Goal: Navigation & Orientation: Find specific page/section

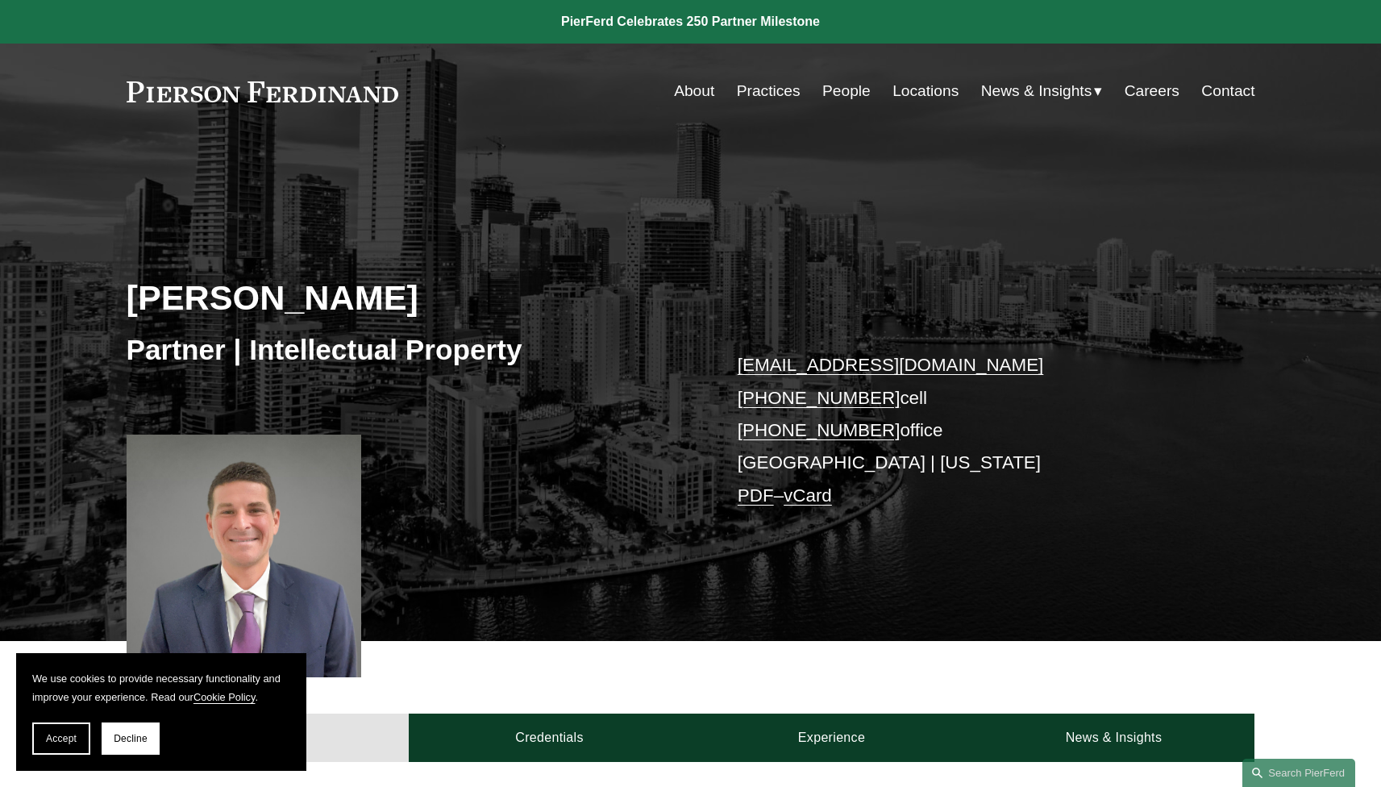
click at [349, 88] on link at bounding box center [263, 91] width 272 height 21
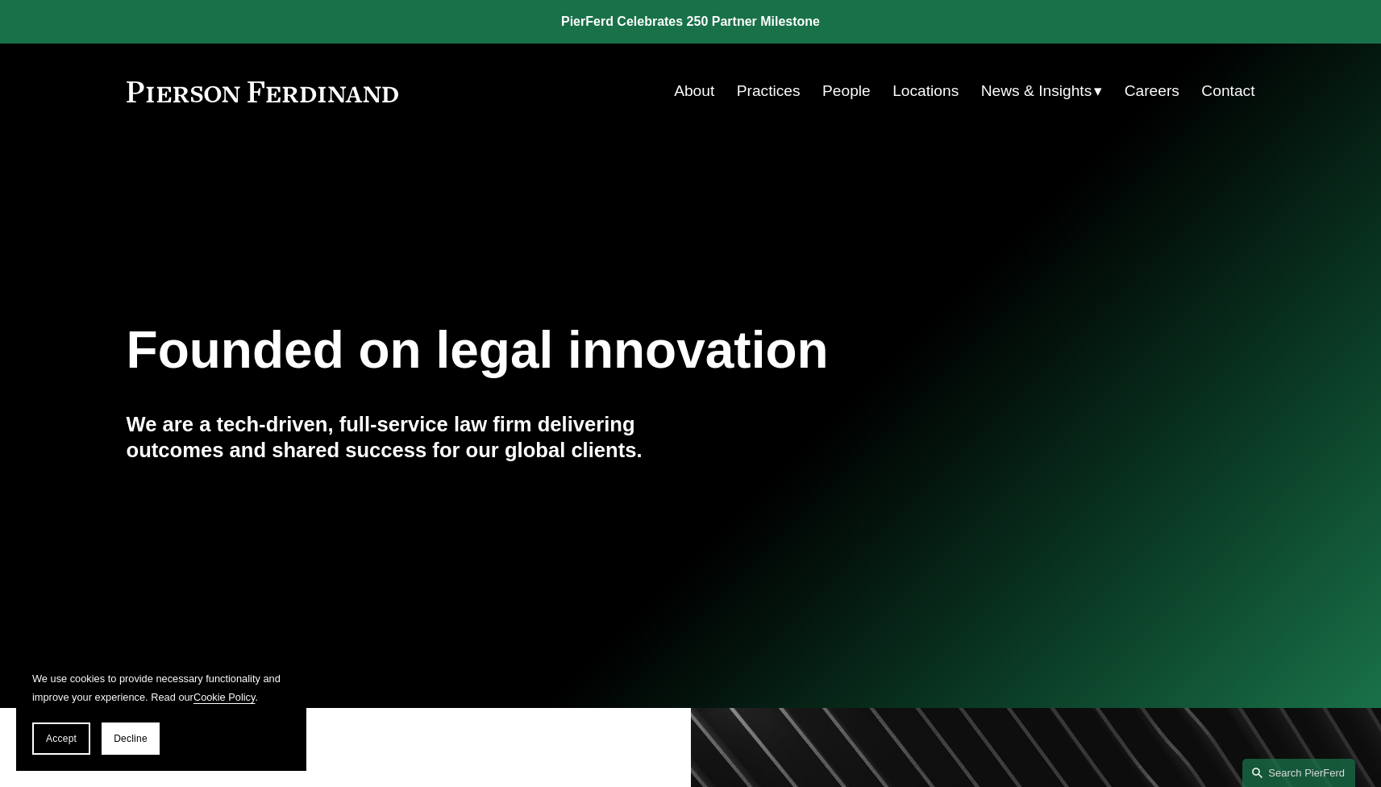
click at [923, 88] on link "Locations" at bounding box center [925, 91] width 66 height 31
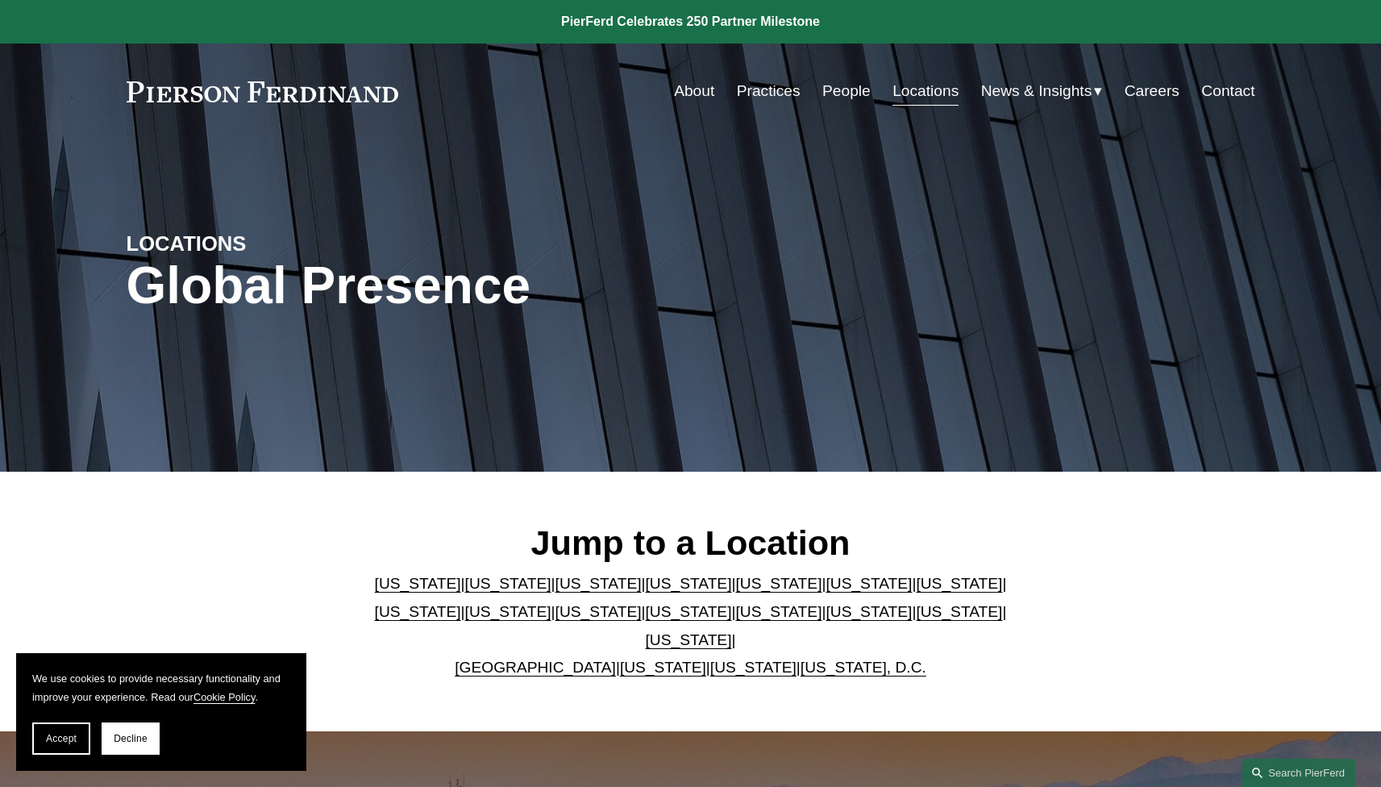
click at [735, 592] on link "[US_STATE]" at bounding box center [778, 583] width 86 height 17
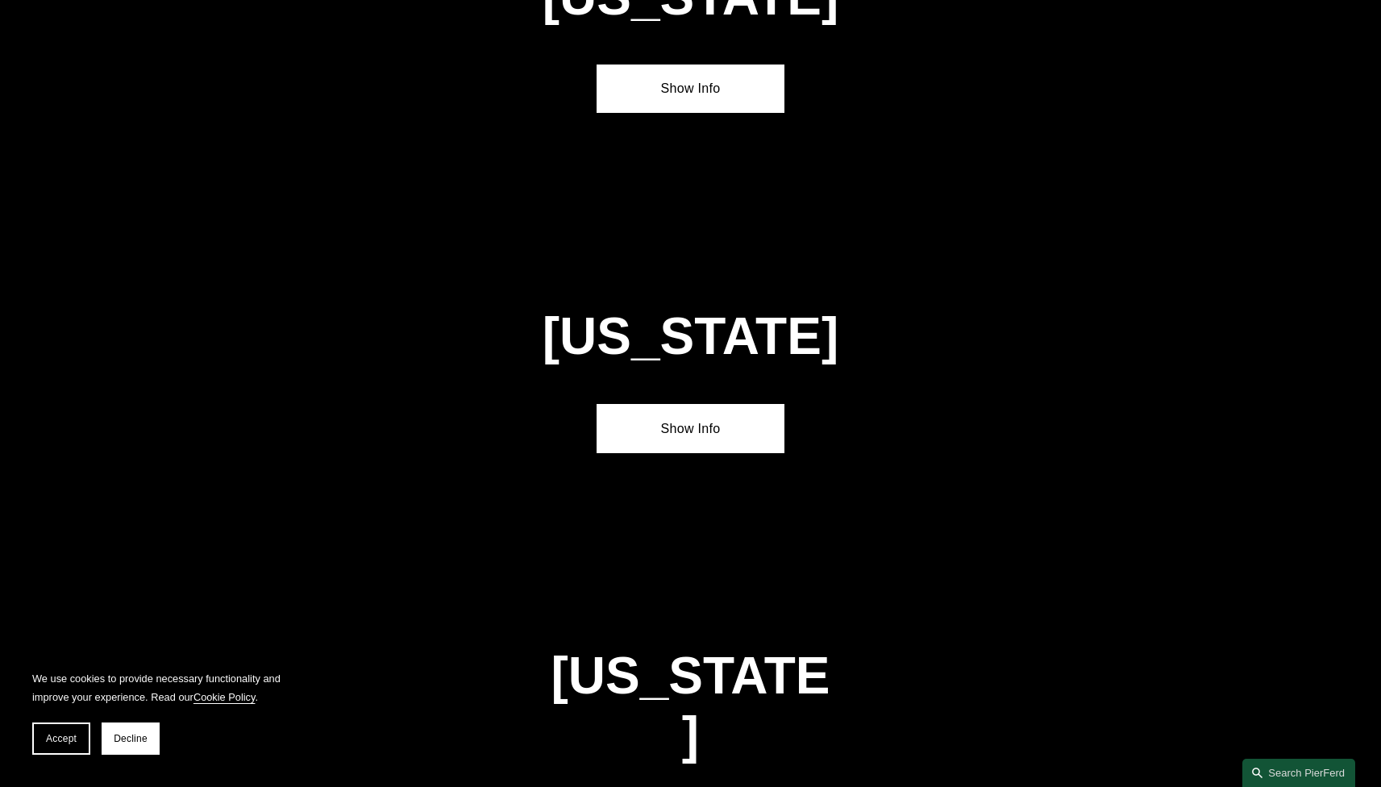
scroll to position [2091, 0]
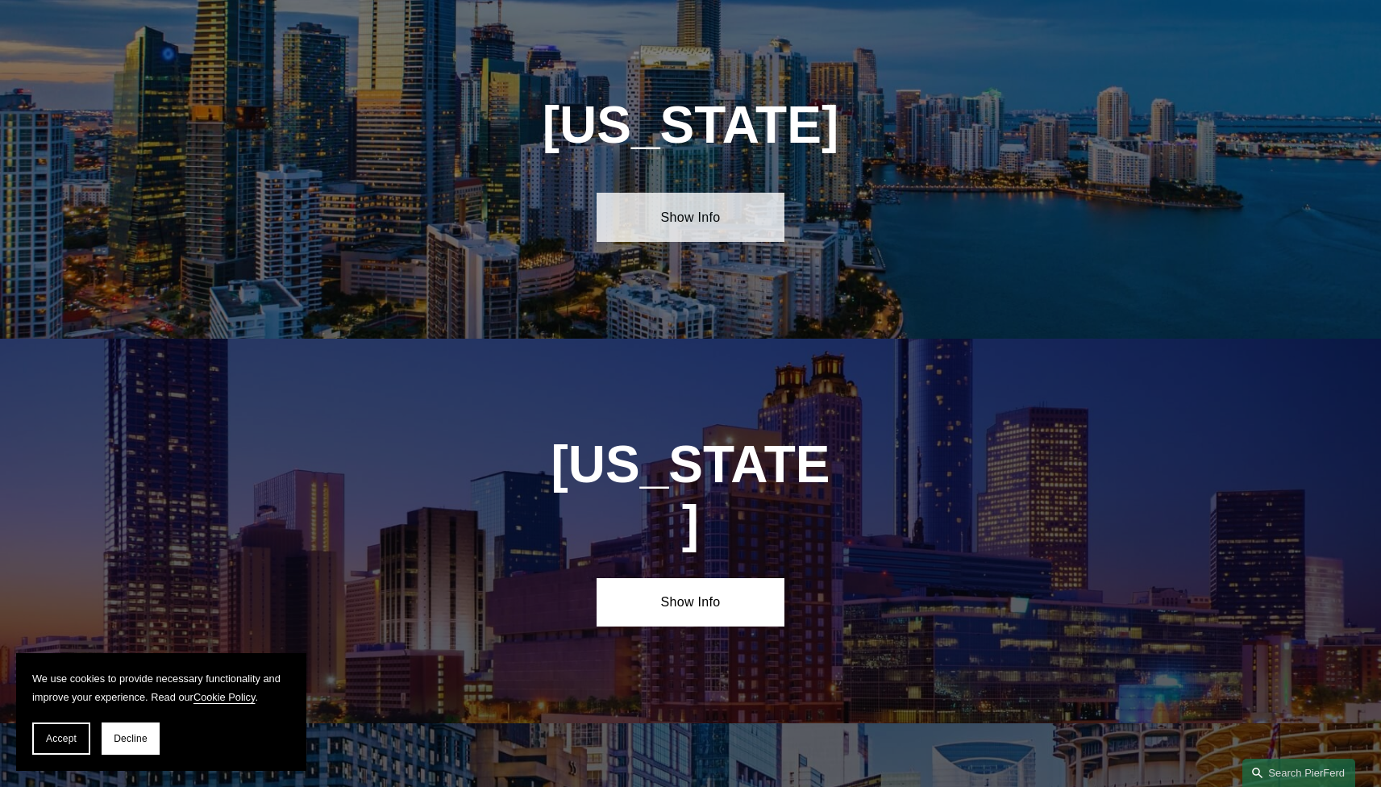
click at [691, 237] on link "Show Info" at bounding box center [690, 217] width 188 height 48
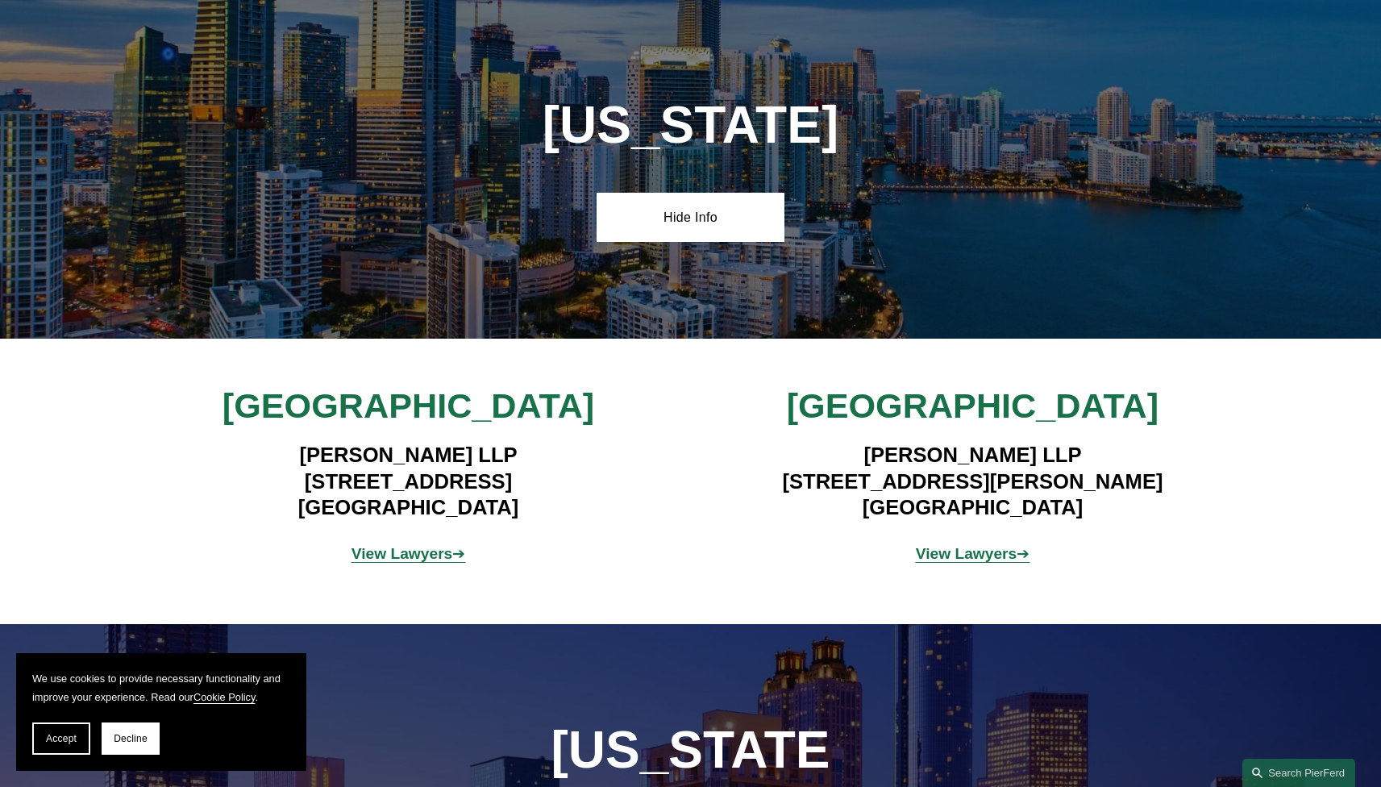
click at [423, 560] on strong "View Lawyers" at bounding box center [402, 553] width 102 height 17
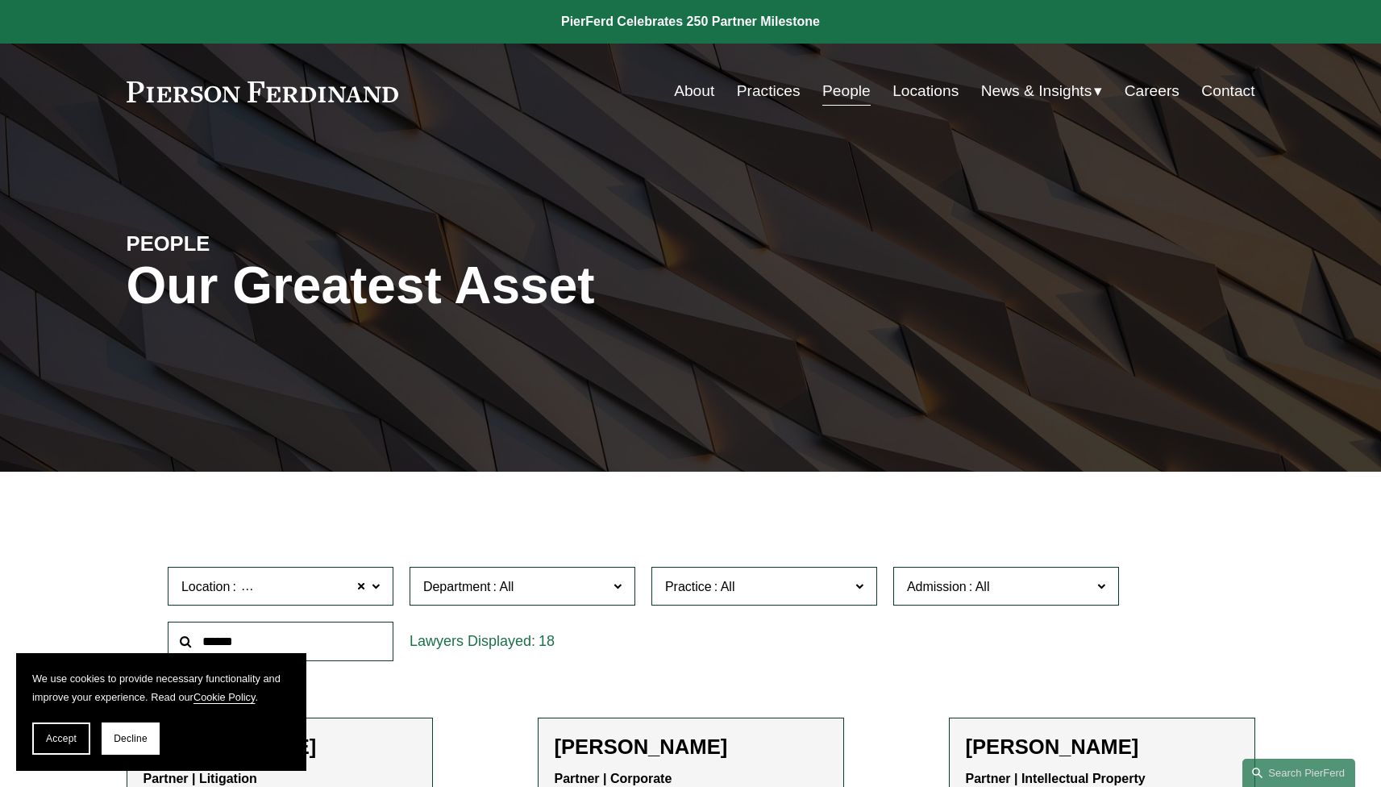
click at [696, 98] on link "About" at bounding box center [694, 91] width 40 height 31
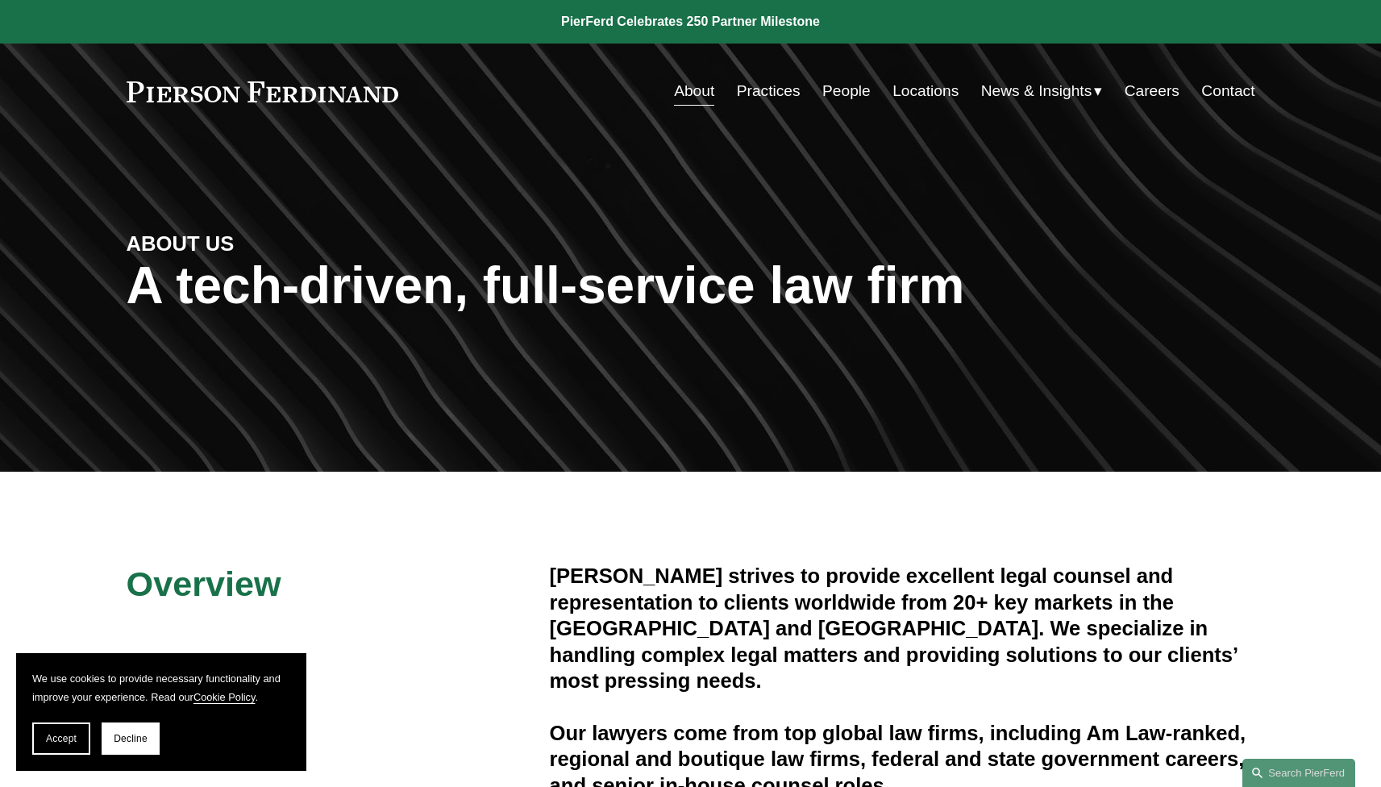
click at [779, 89] on link "Practices" at bounding box center [769, 91] width 64 height 31
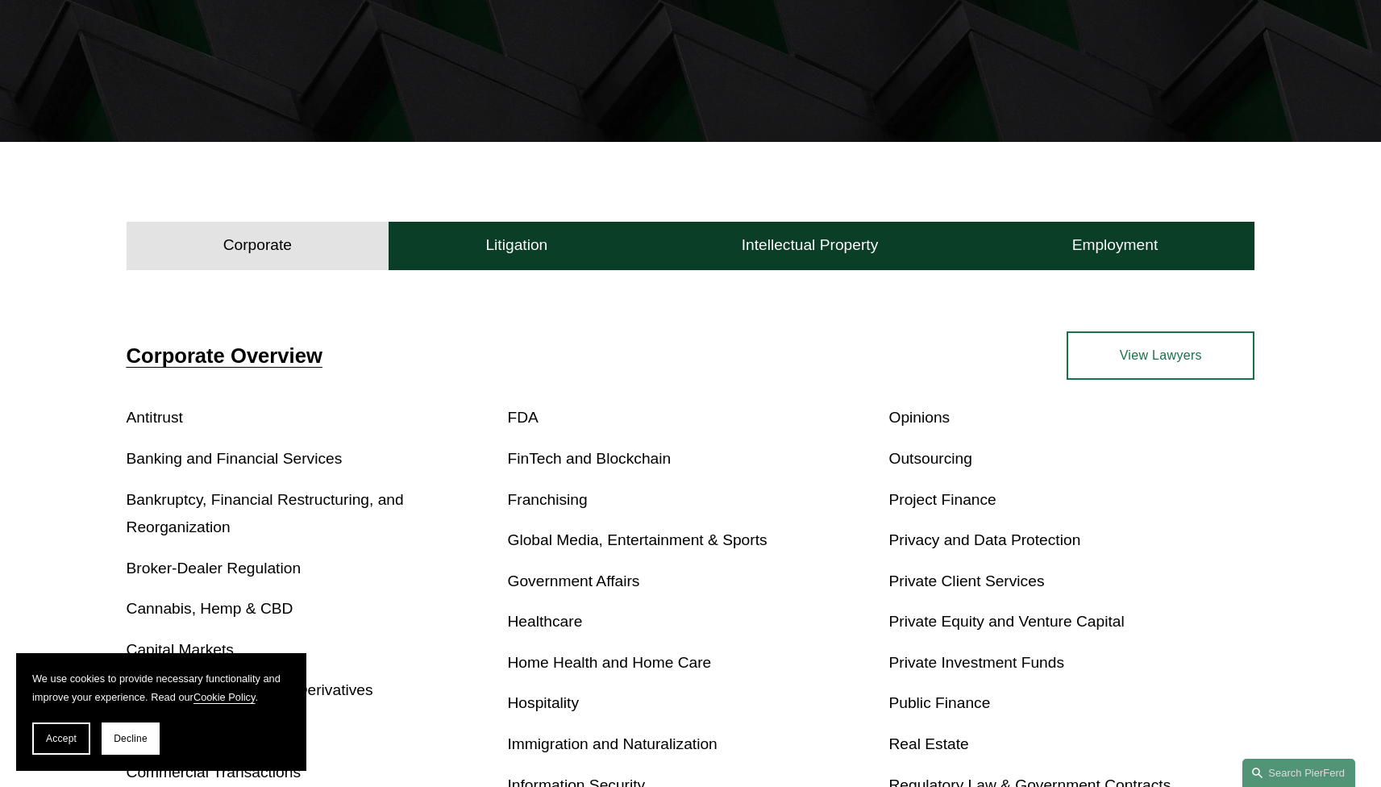
scroll to position [240, 0]
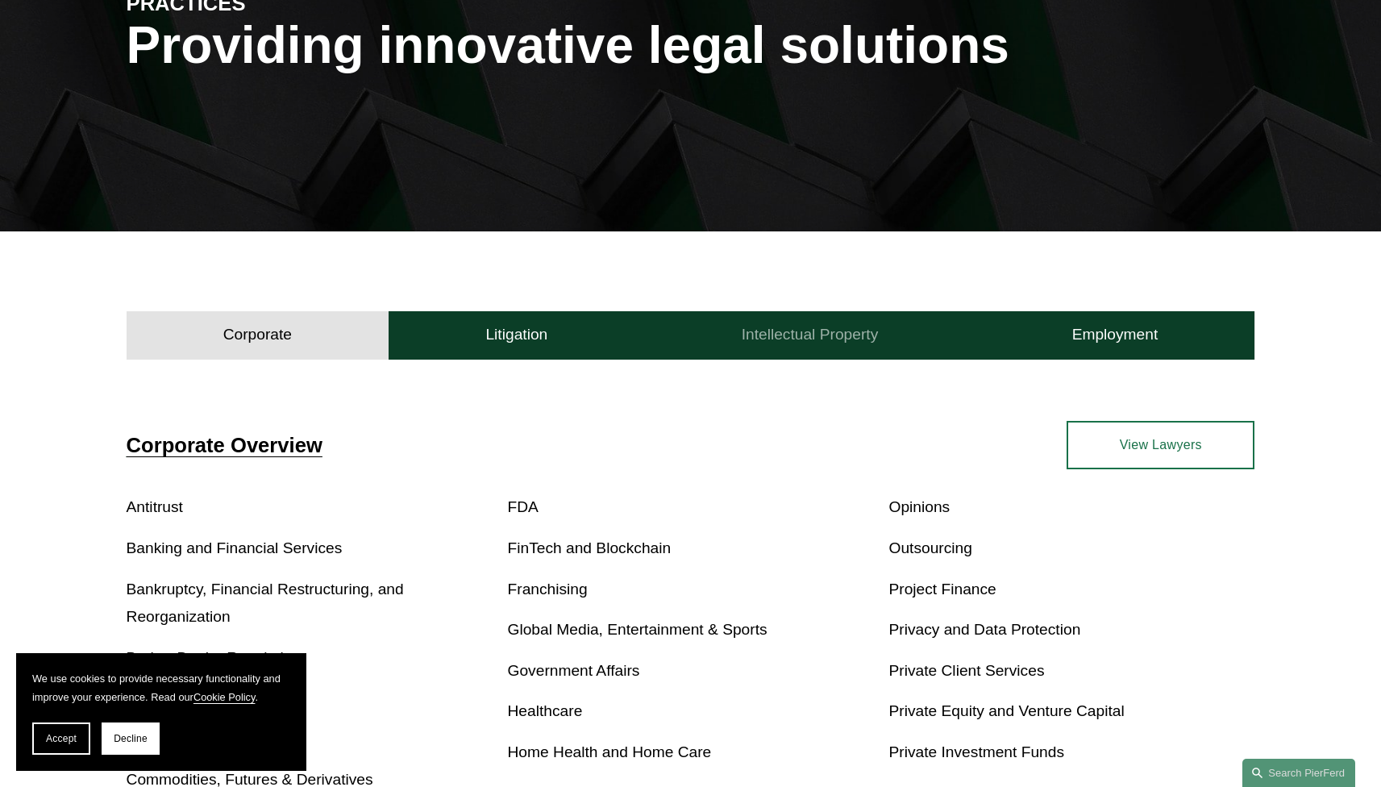
click at [781, 331] on h4 "Intellectual Property" at bounding box center [810, 334] width 137 height 19
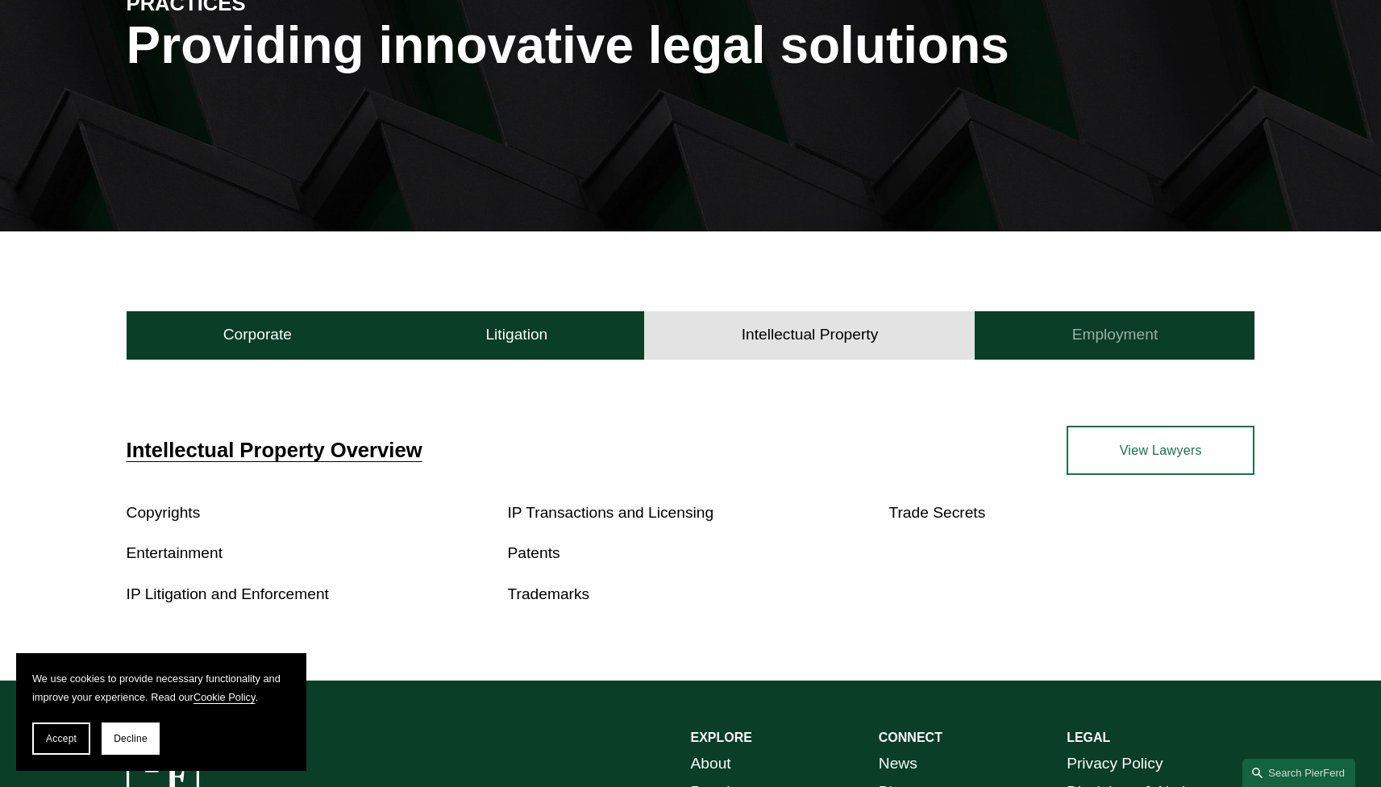
click at [1125, 339] on h4 "Employment" at bounding box center [1115, 334] width 86 height 19
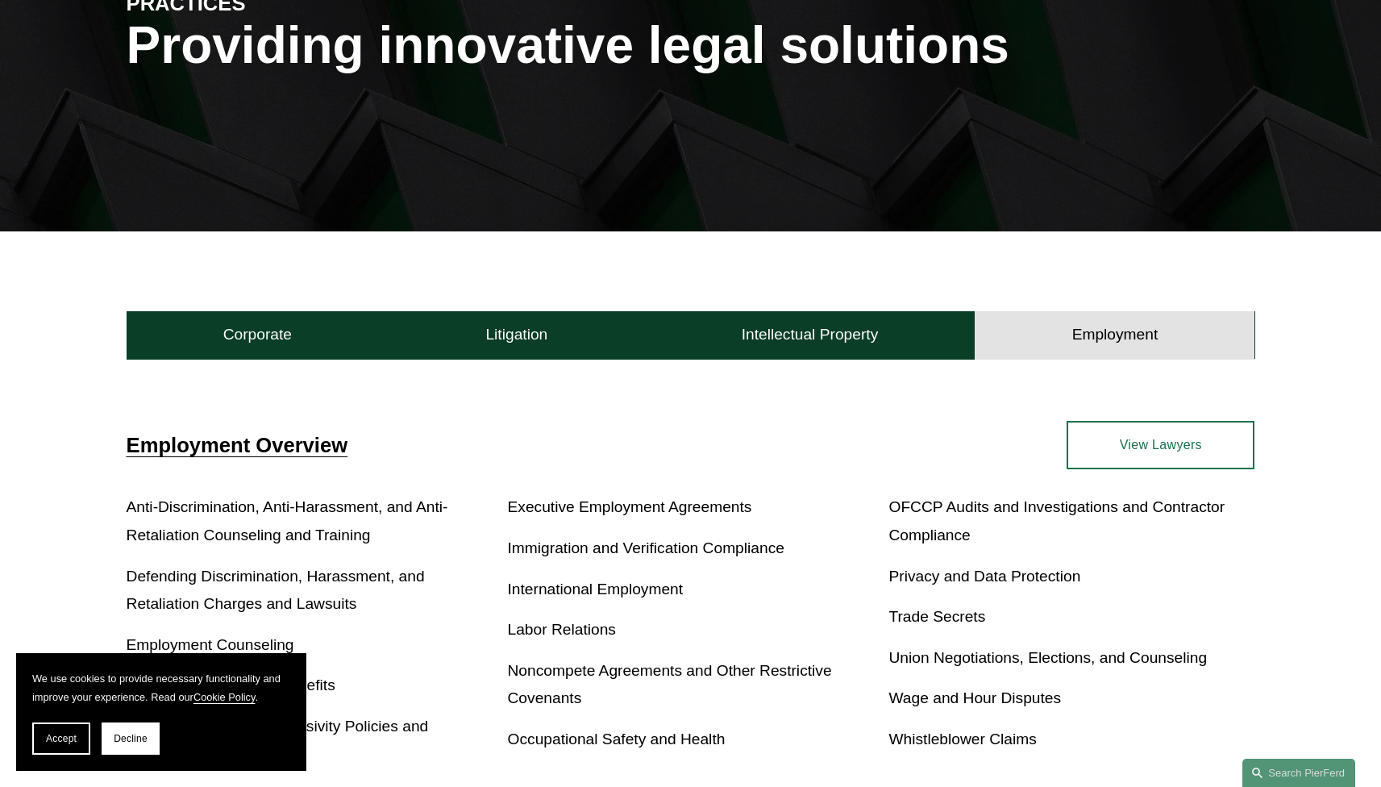
scroll to position [0, 0]
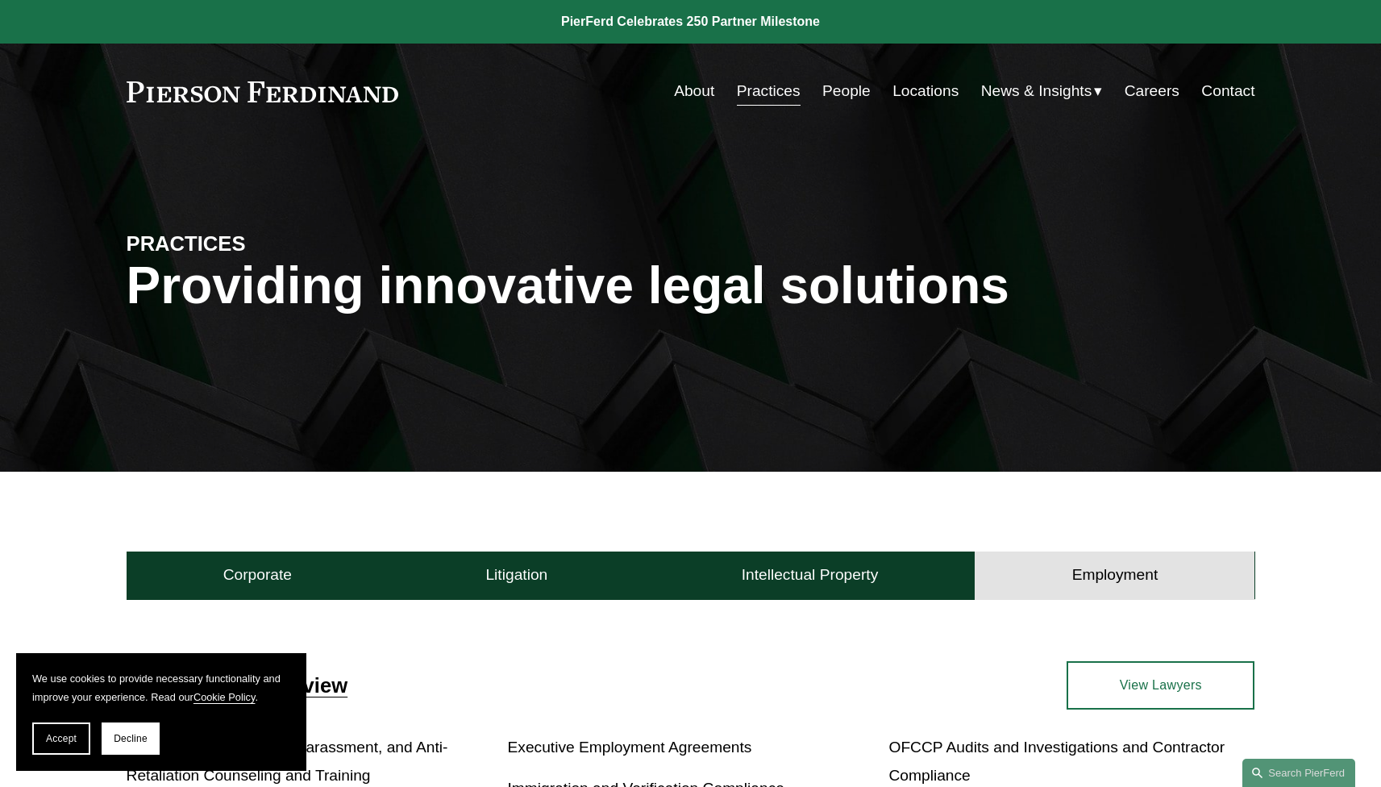
click at [1144, 89] on link "Careers" at bounding box center [1151, 91] width 55 height 31
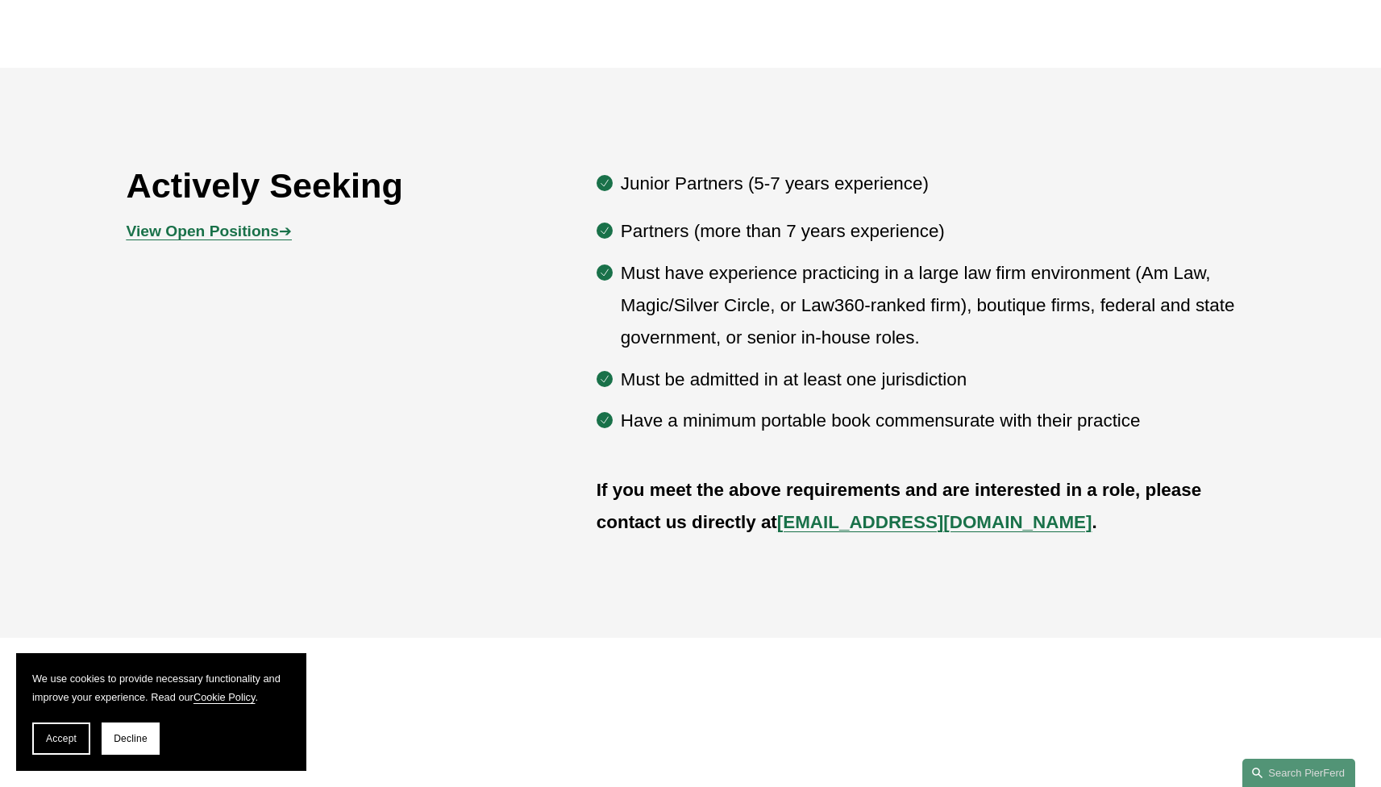
scroll to position [934, 0]
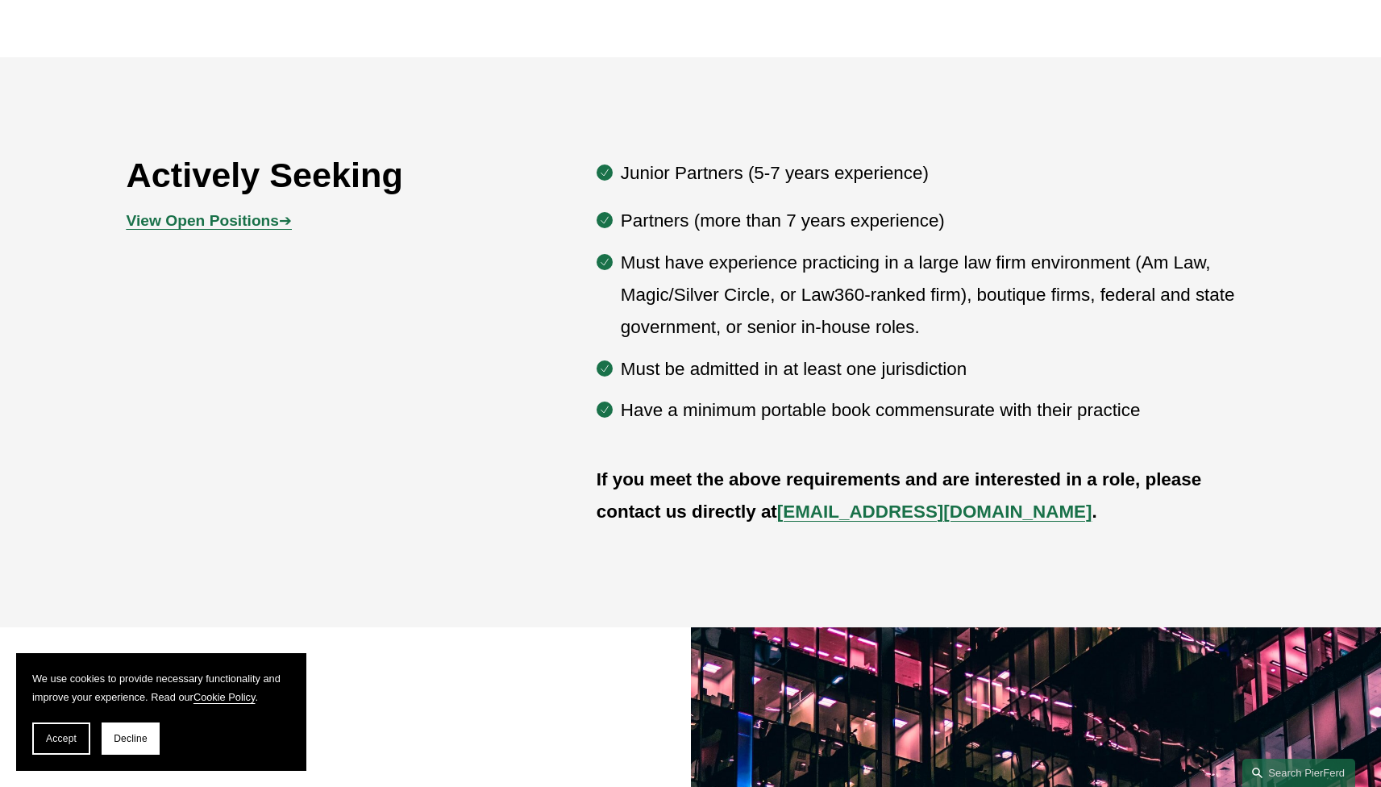
click at [256, 225] on strong "View Open Positions" at bounding box center [203, 220] width 152 height 17
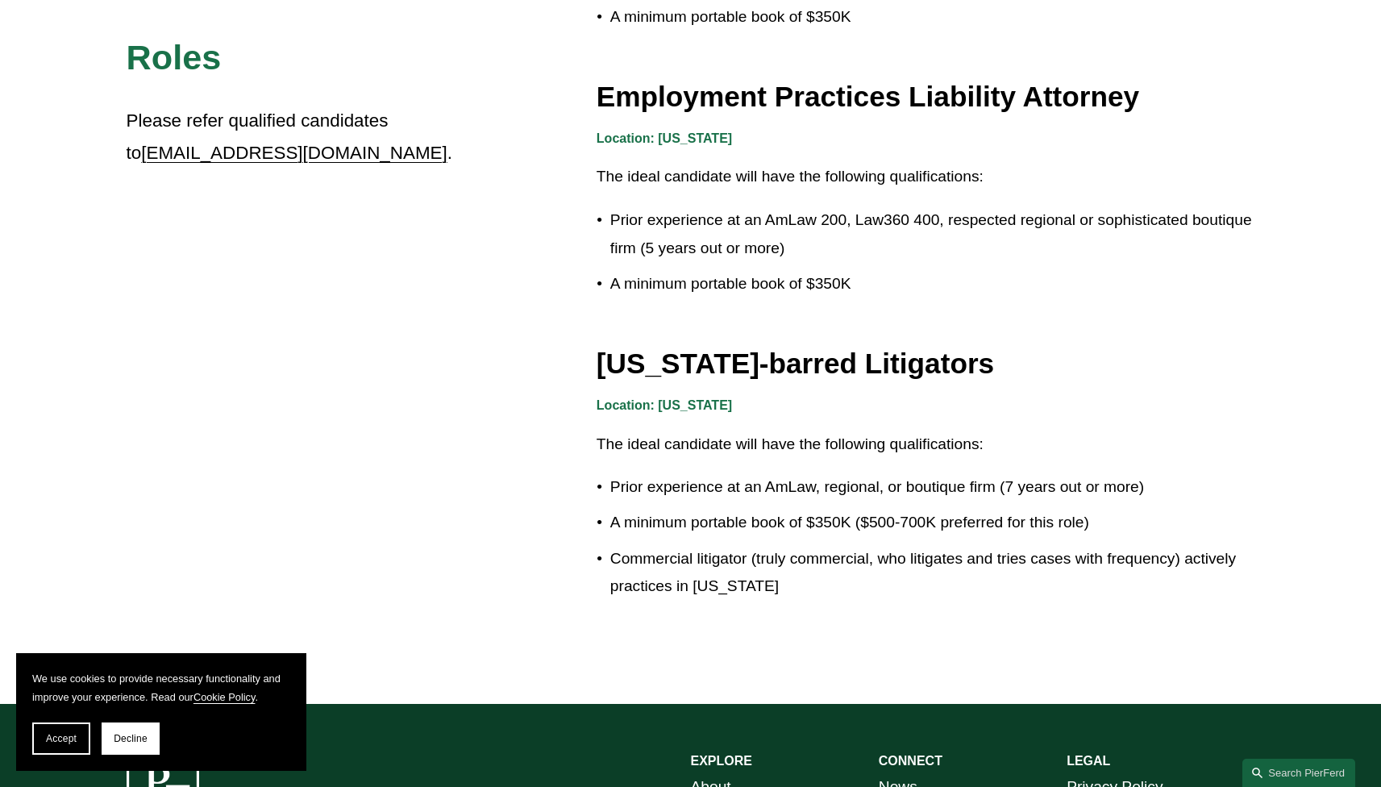
scroll to position [2596, 0]
